Goal: Communication & Community: Answer question/provide support

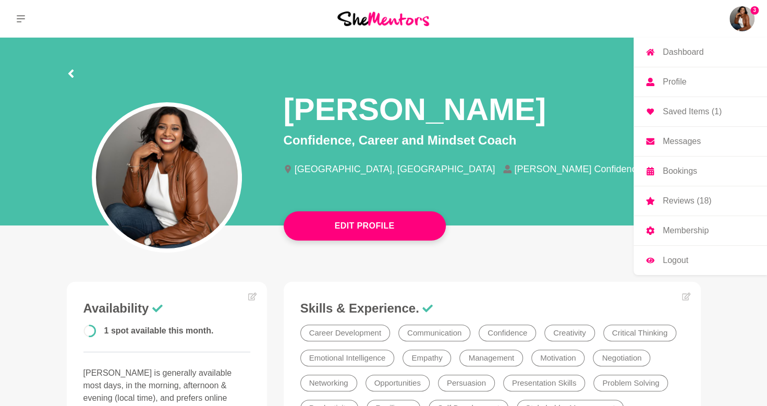
click at [749, 19] on img at bounding box center [742, 18] width 25 height 25
click at [682, 137] on p "Messages" at bounding box center [682, 141] width 38 height 8
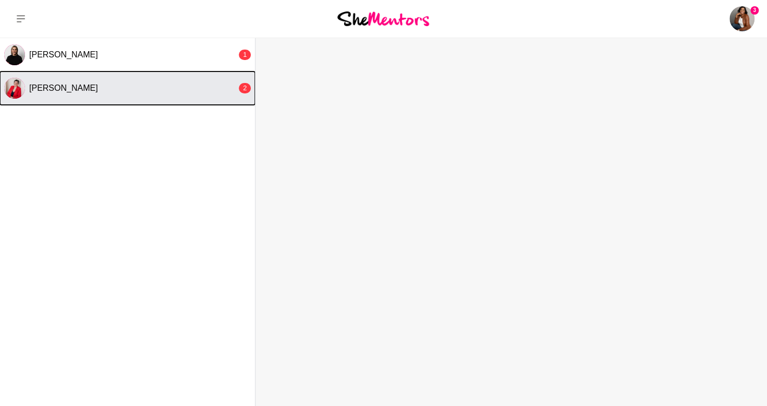
click at [128, 83] on div "[PERSON_NAME]" at bounding box center [133, 88] width 208 height 10
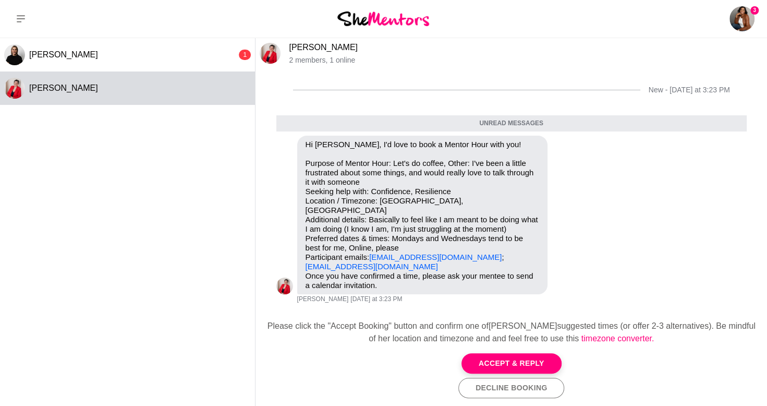
scroll to position [60, 0]
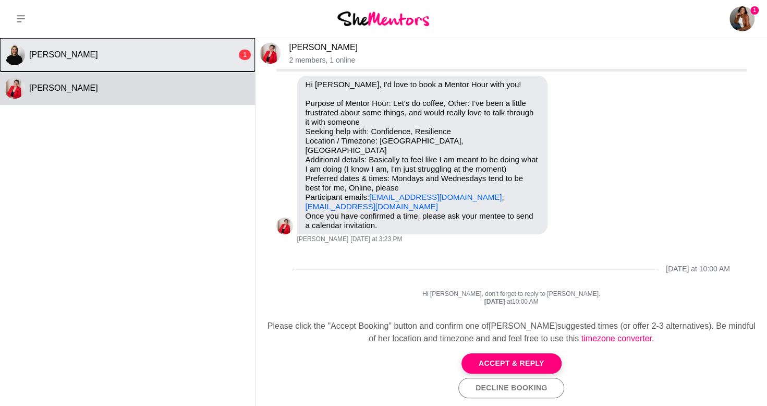
click at [91, 49] on button "[PERSON_NAME] 1" at bounding box center [127, 54] width 255 height 33
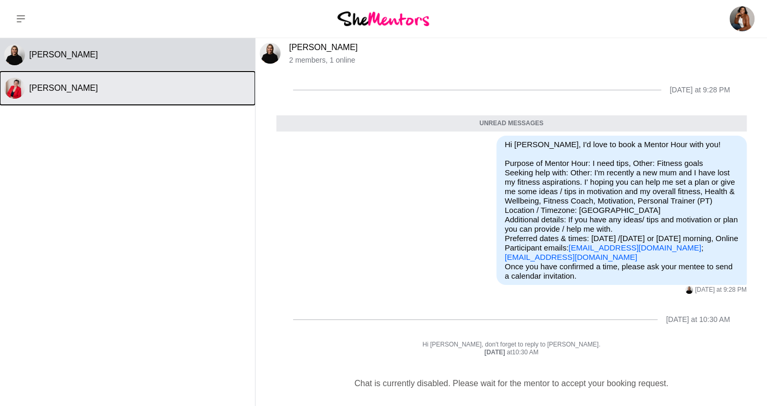
click at [161, 87] on div "[PERSON_NAME]" at bounding box center [140, 88] width 222 height 10
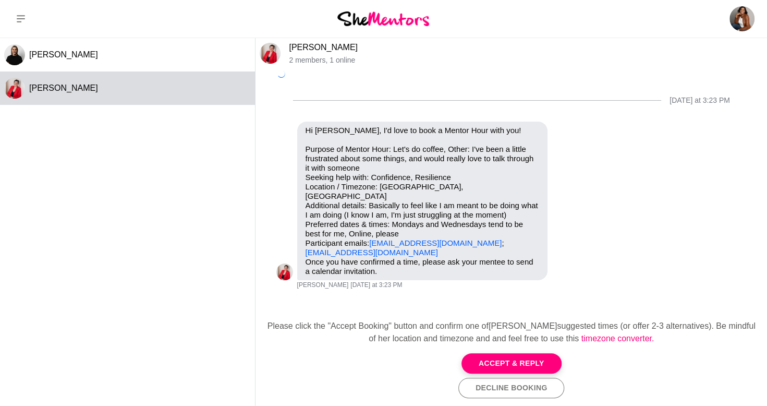
scroll to position [35, 0]
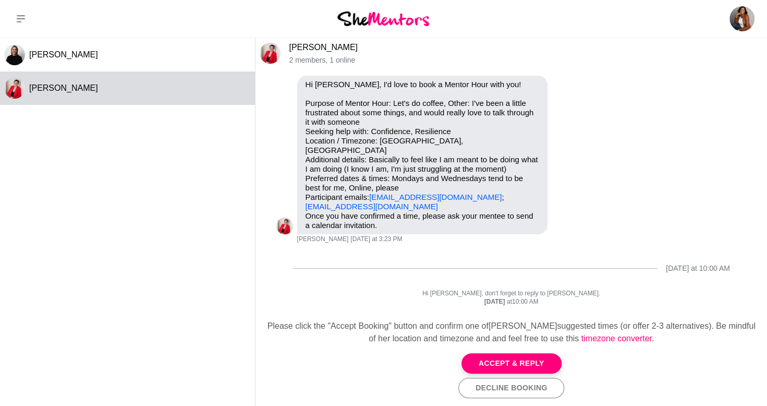
click at [275, 55] on img at bounding box center [270, 53] width 21 height 21
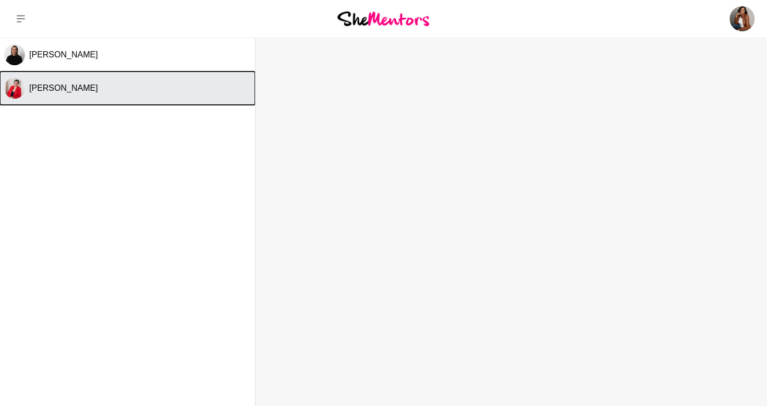
click at [154, 82] on button "[PERSON_NAME]" at bounding box center [127, 87] width 255 height 33
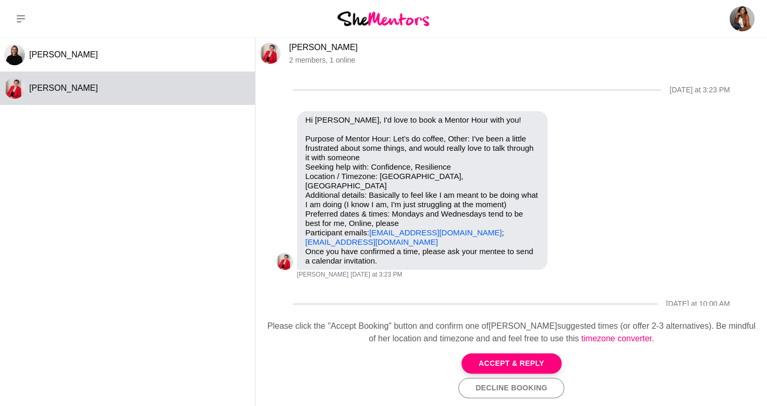
scroll to position [35, 0]
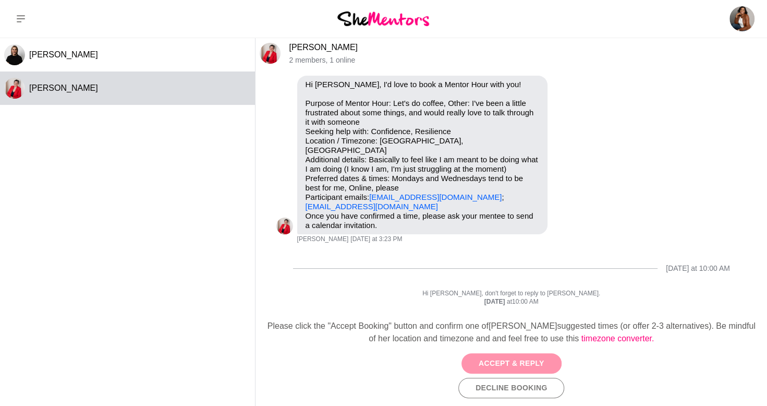
click at [497, 366] on button "Accept & Reply" at bounding box center [512, 363] width 100 height 20
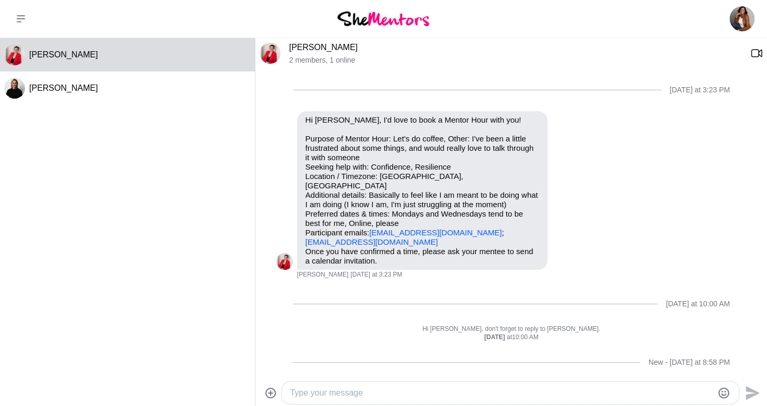
scroll to position [27, 0]
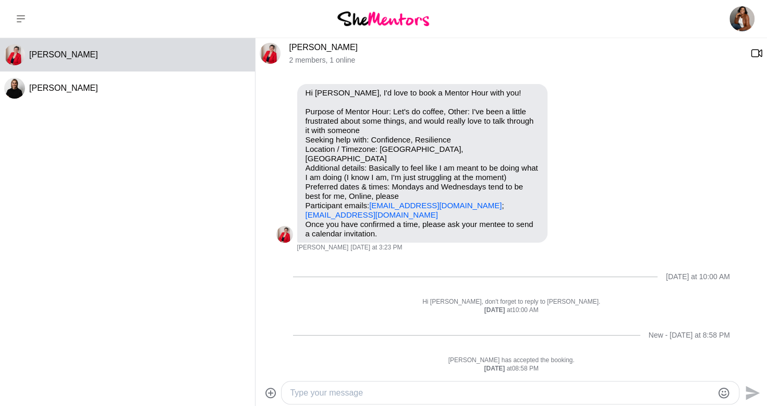
click at [460, 391] on textarea "Type your message" at bounding box center [501, 392] width 423 height 13
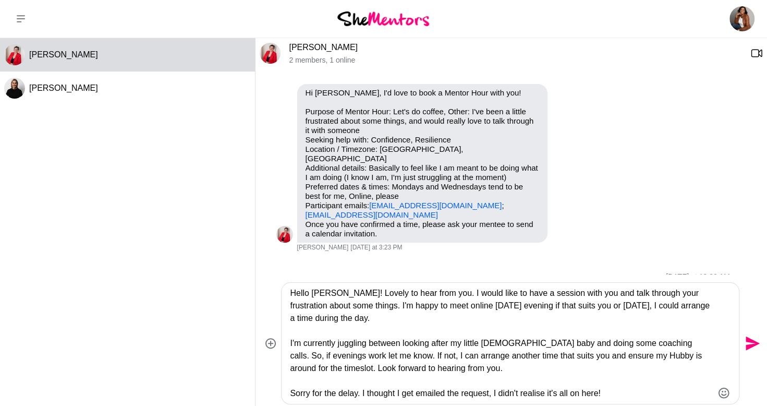
click at [623, 393] on textarea "Hello [PERSON_NAME]! Lovely to hear from you. I would like to have a session wi…" at bounding box center [501, 343] width 423 height 113
type textarea "Hello [PERSON_NAME]! Lovely to hear from you. I would like to have a session wi…"
click at [749, 342] on icon "Send" at bounding box center [753, 343] width 14 height 14
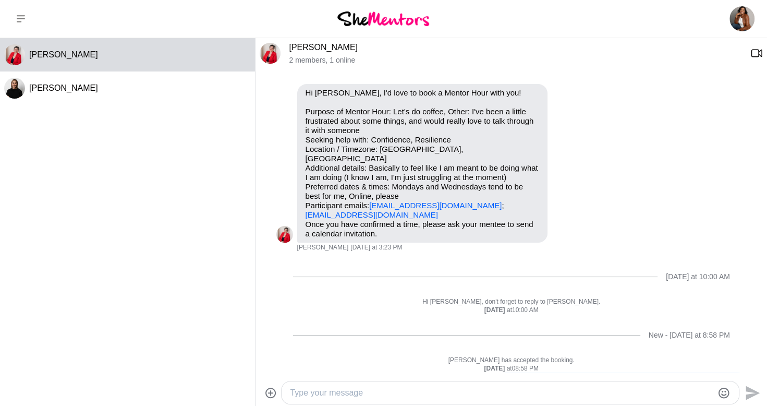
scroll to position [171, 0]
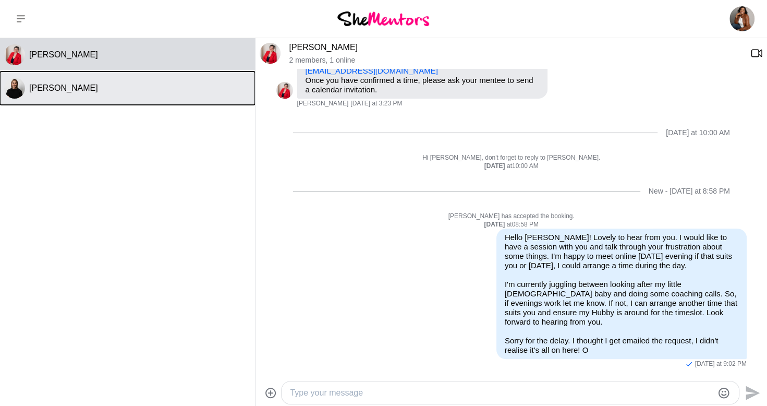
click at [81, 104] on button "[PERSON_NAME]" at bounding box center [127, 87] width 255 height 33
